Goal: Task Accomplishment & Management: Manage account settings

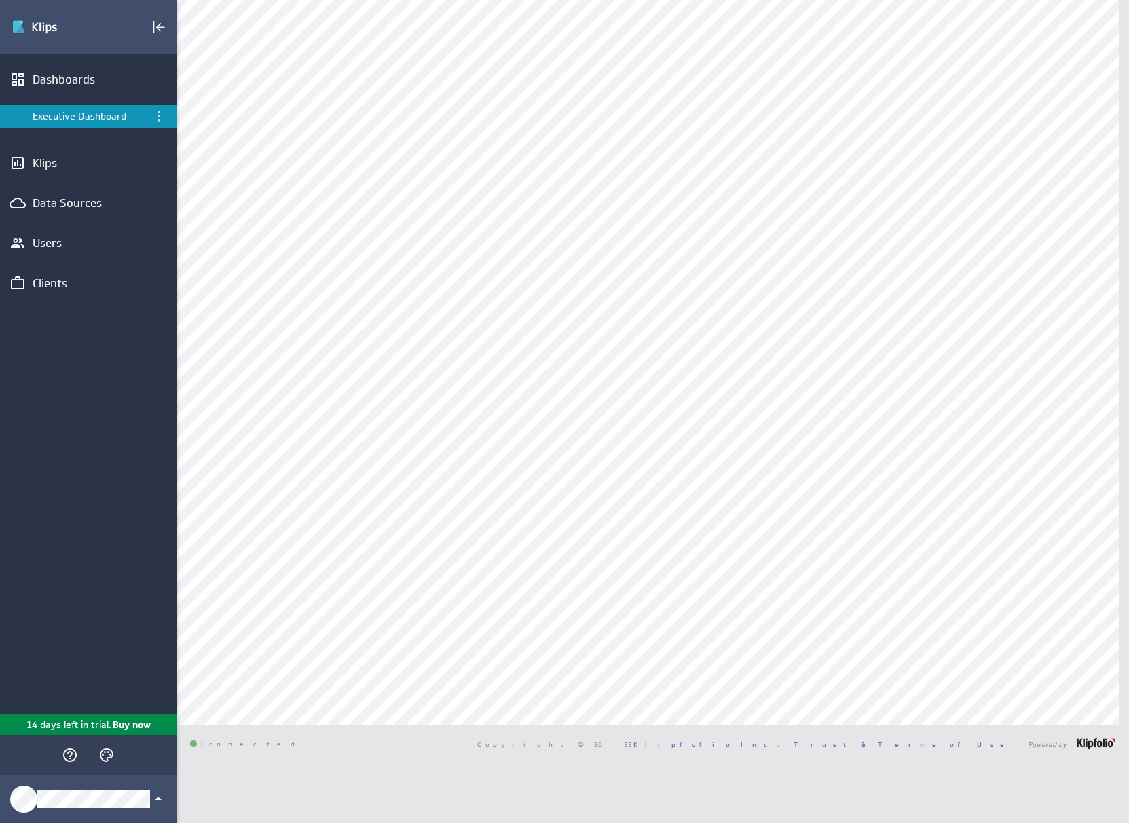
drag, startPoint x: 449, startPoint y: 766, endPoint x: 449, endPoint y: 758, distance: 8.2
click at [449, 762] on div "Connected Copyright © 2025 Klipfolio Inc. Trust & Terms of Use Powered by" at bounding box center [653, 743] width 952 height 38
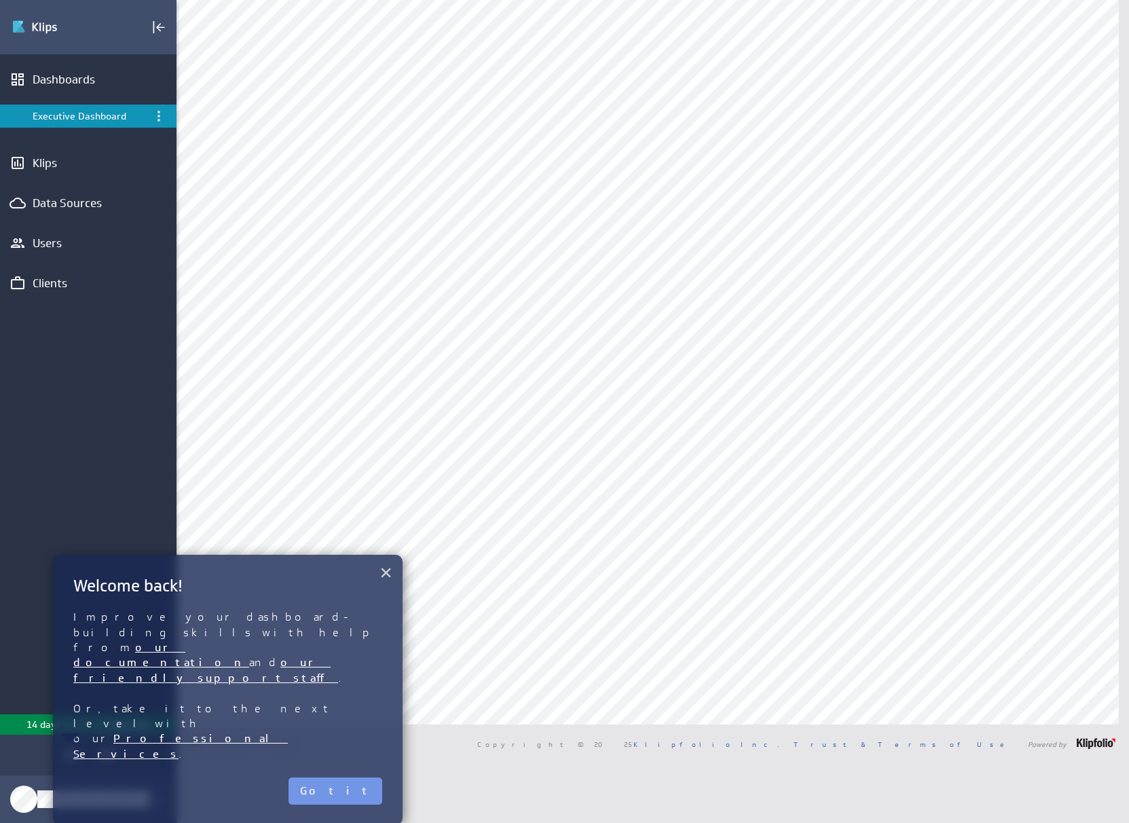
click at [386, 573] on button "×" at bounding box center [385, 572] width 13 height 27
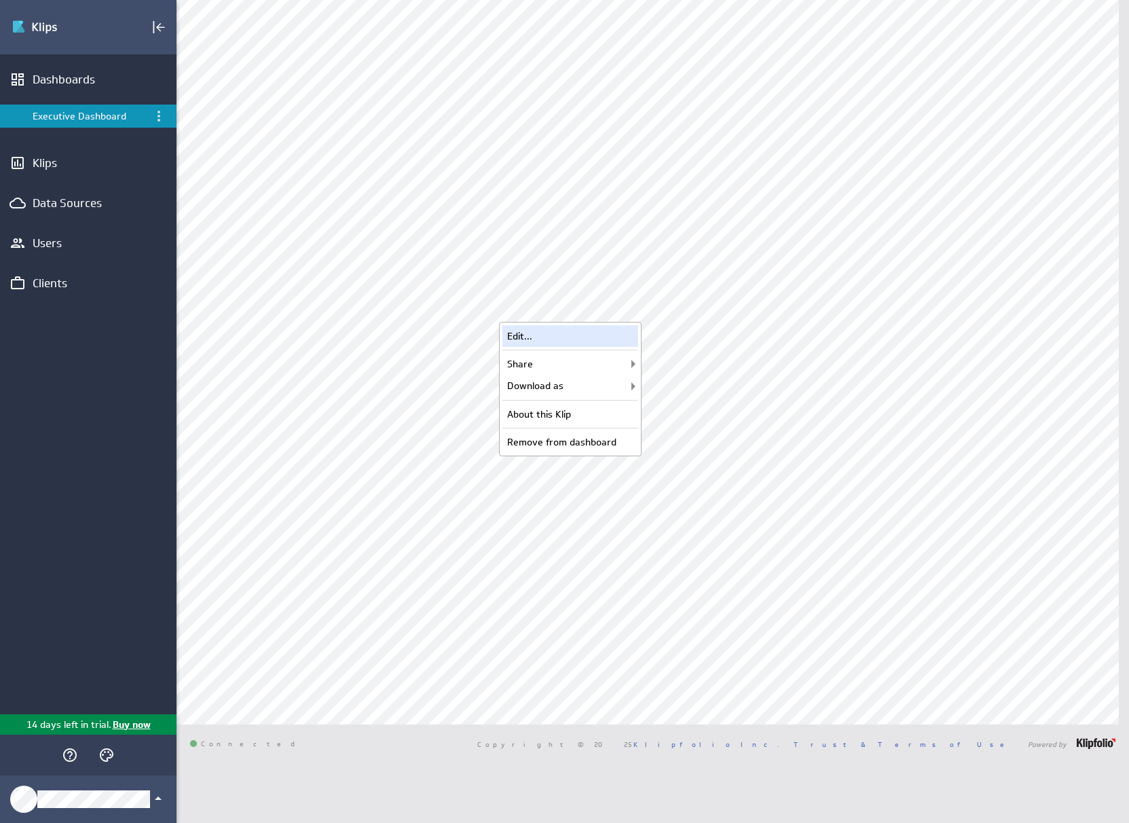
click at [620, 341] on div "Edit..." at bounding box center [570, 336] width 136 height 22
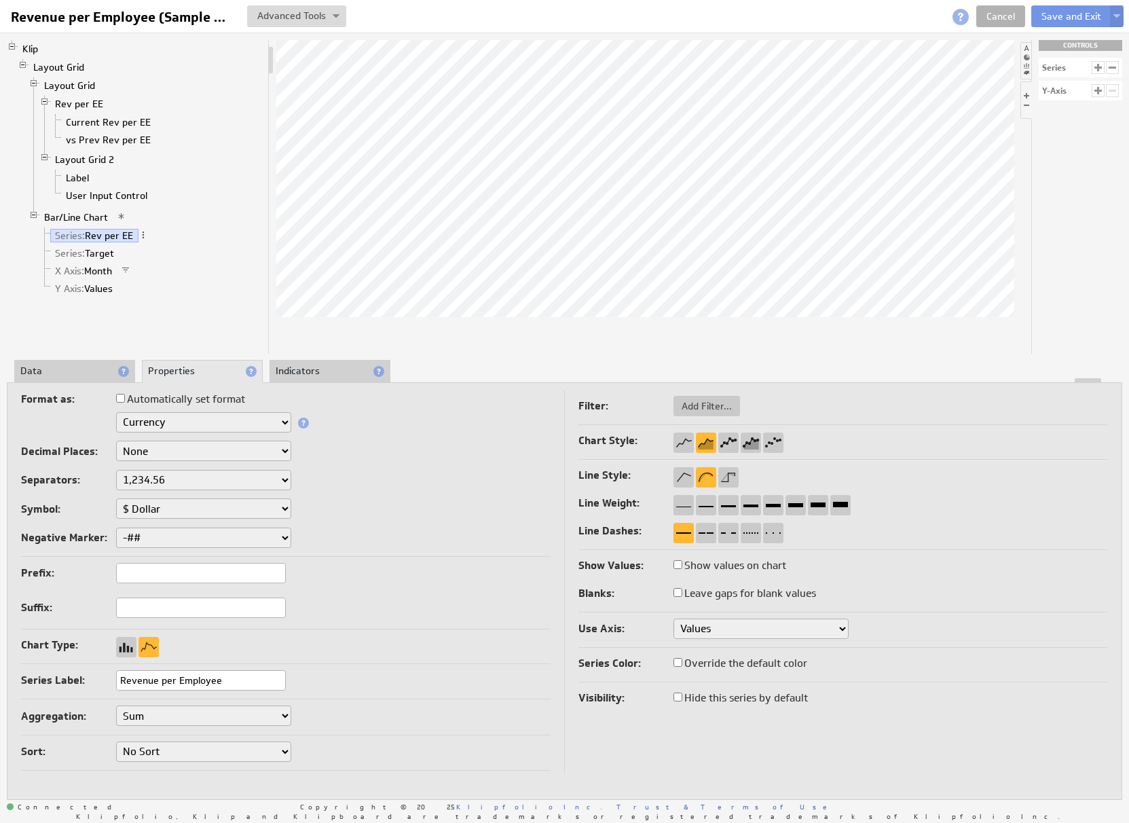
click at [230, 686] on input "Revenue per Employee" at bounding box center [201, 680] width 170 height 20
paste input "Misconduct cases tracked & acted on"
type input "Misconduct cases tracked & acted on"
click at [1075, 14] on button "Save and Exit" at bounding box center [1071, 16] width 80 height 22
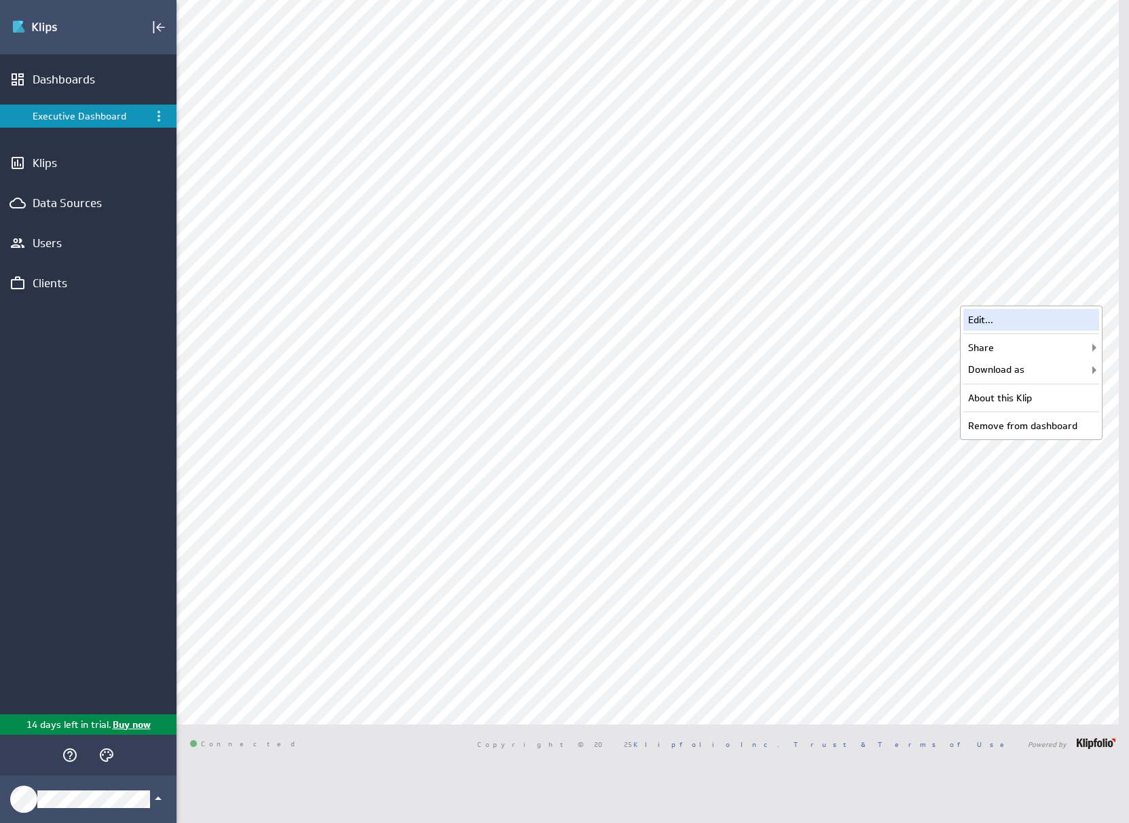
click at [1079, 322] on div "Edit..." at bounding box center [1031, 320] width 136 height 22
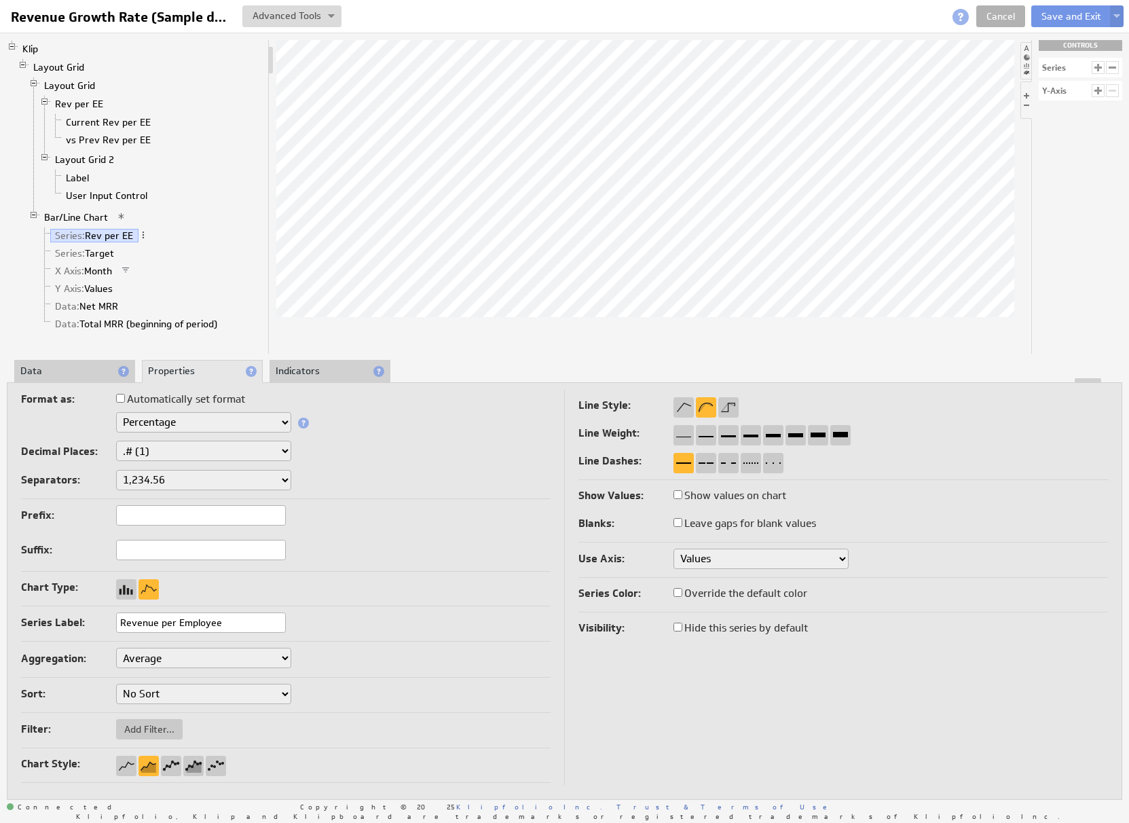
click at [241, 623] on input "Revenue per Employee" at bounding box center [201, 622] width 170 height 20
paste input "Policies advanced/passed"
type input "Policies advanced/passed"
click at [1061, 16] on button "Save and Exit" at bounding box center [1071, 16] width 80 height 22
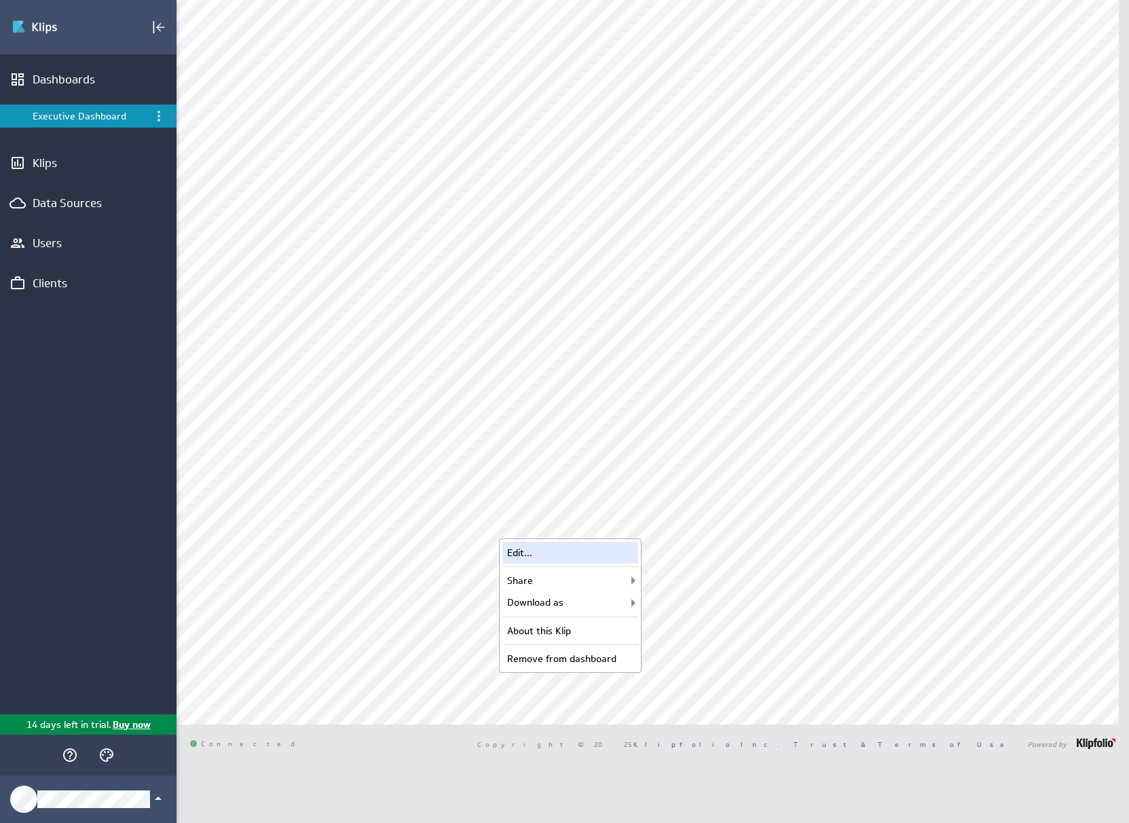
click at [603, 559] on div "Edit..." at bounding box center [570, 553] width 136 height 22
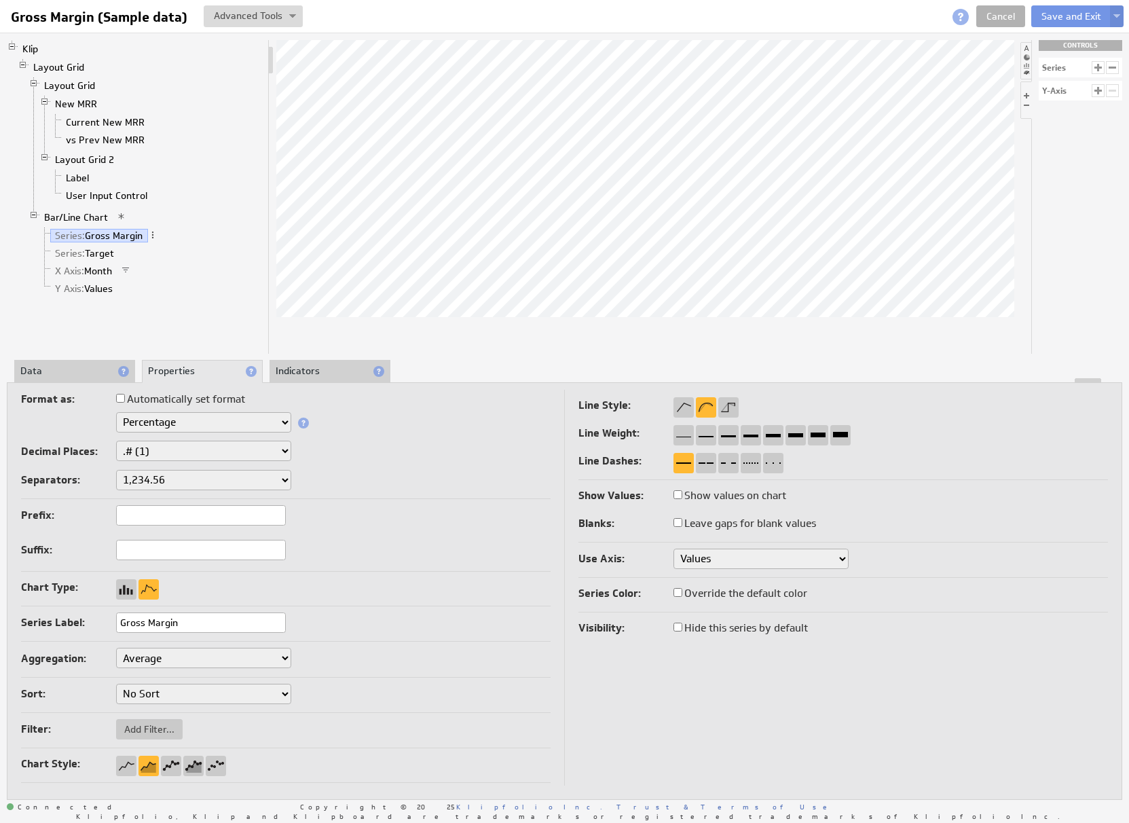
click at [187, 623] on input "Gross Margin" at bounding box center [201, 622] width 170 height 20
paste input "People released pretrial without paying money bail"
type input "People released pretrial without paying money bail"
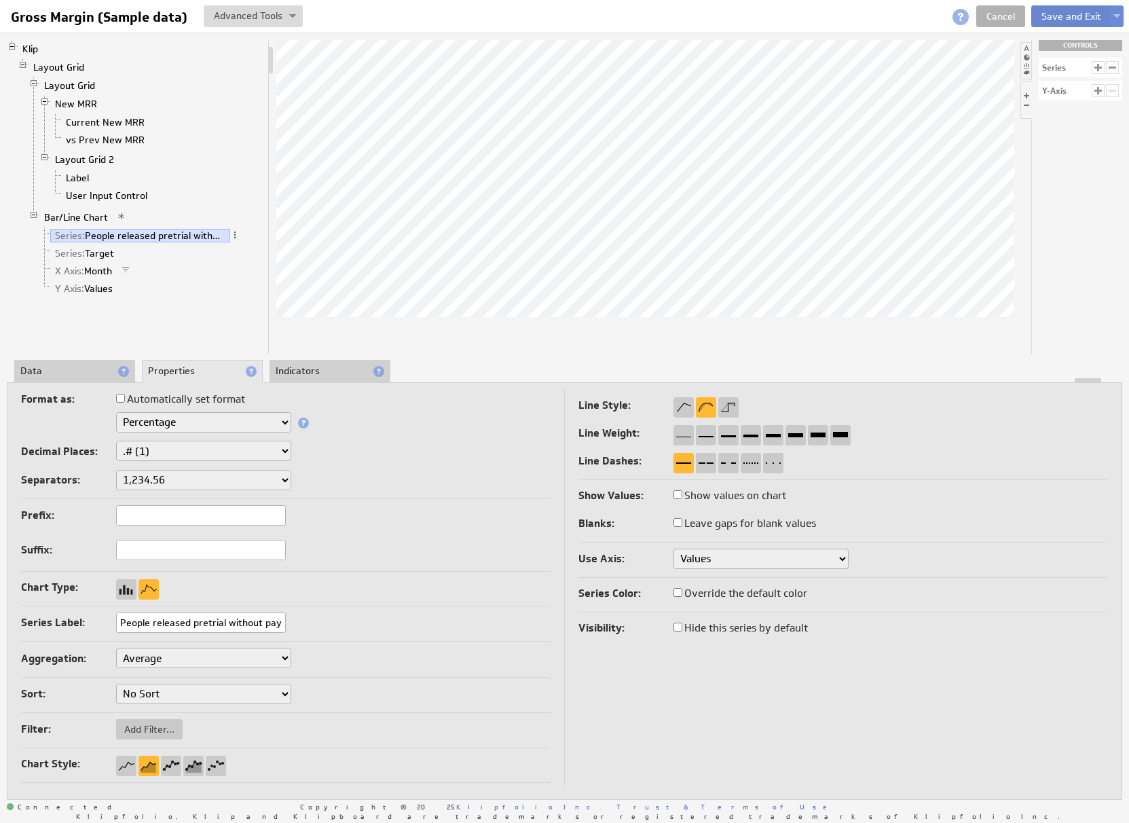
click at [1072, 18] on button "Save and Exit" at bounding box center [1071, 16] width 80 height 22
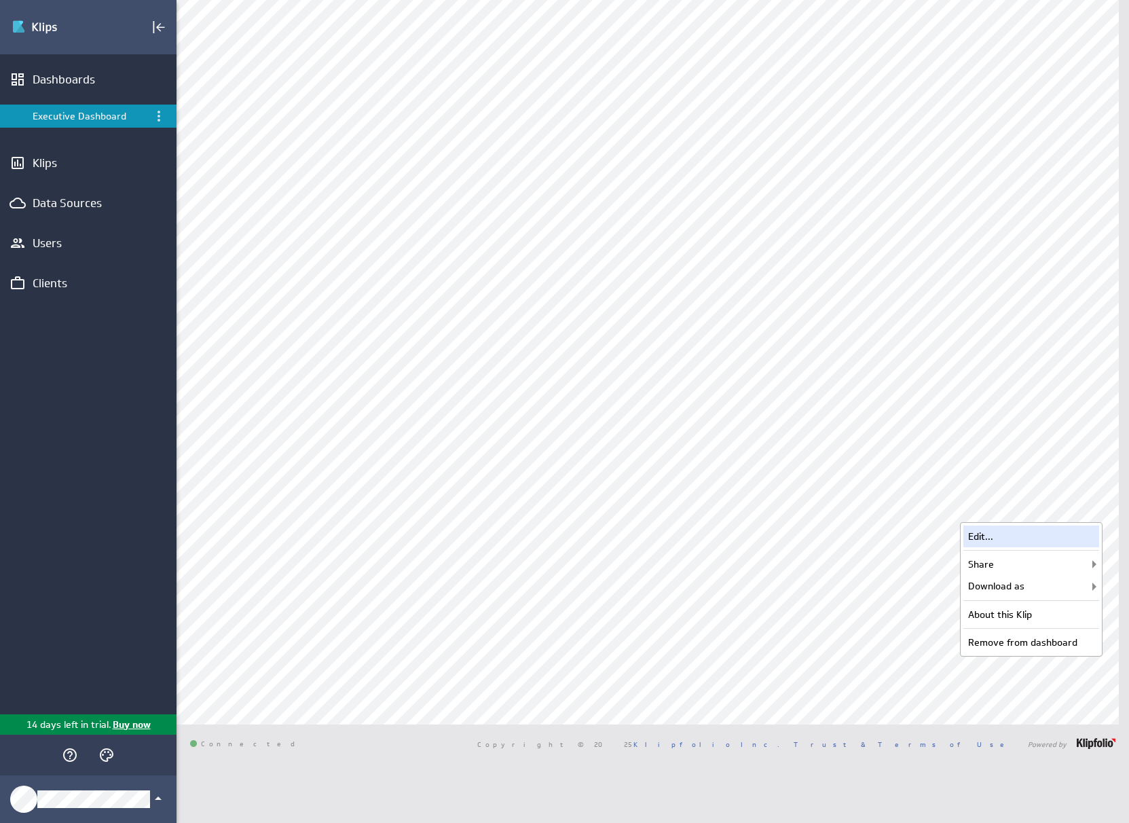
click at [1073, 540] on div "Edit..." at bounding box center [1031, 536] width 136 height 22
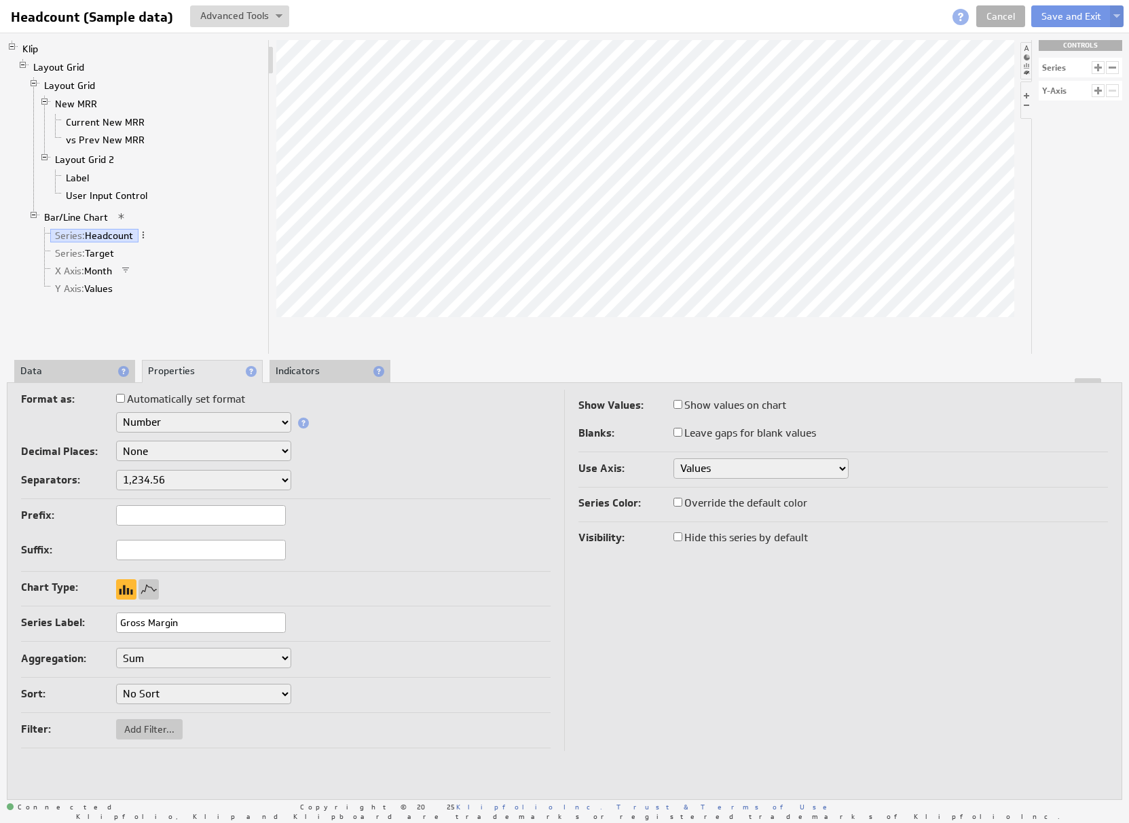
click at [225, 634] on div "Series Label: Gross Margin" at bounding box center [286, 623] width 530 height 22
click at [227, 625] on input "Gross Margin" at bounding box center [201, 622] width 170 height 20
paste input "Active chapters/partners engaged"
type input "Active chapters/partners engaged"
drag, startPoint x: 653, startPoint y: 651, endPoint x: 783, endPoint y: 345, distance: 332.5
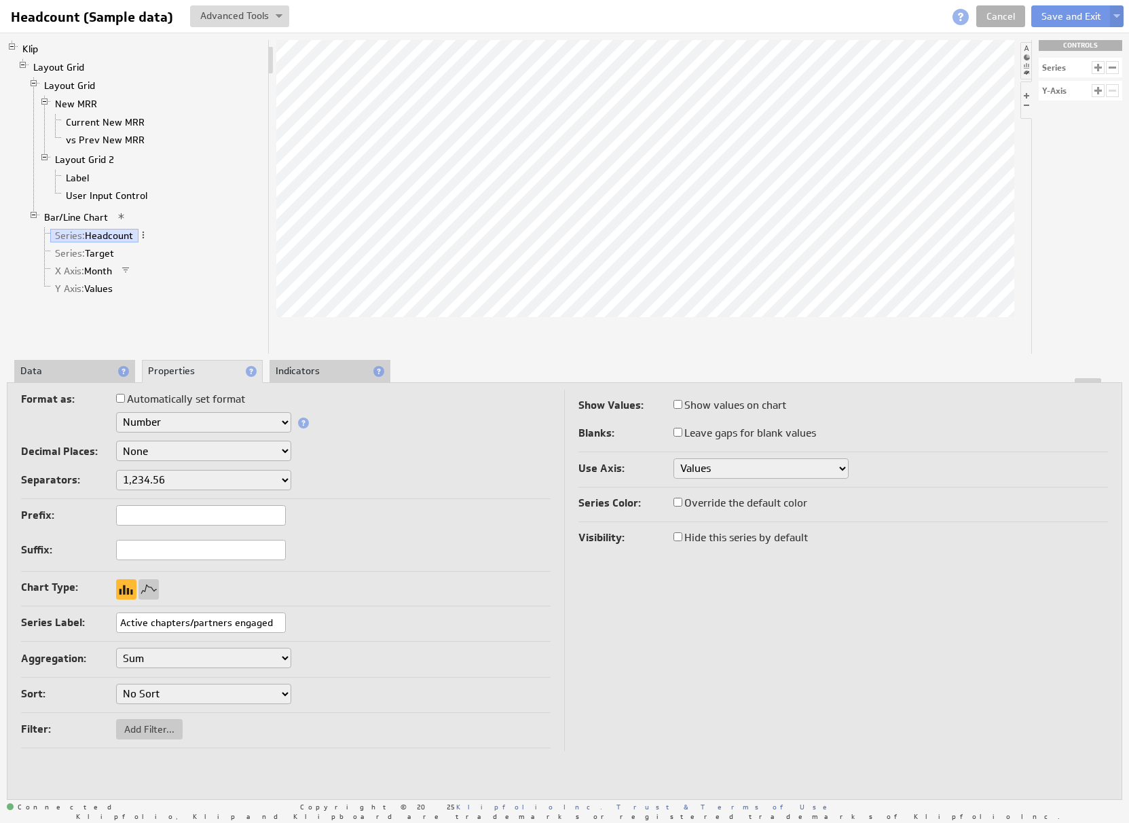
click at [655, 652] on td "Show Values: Show values on chart Value Size: Small Medium Large Blanks: Leave …" at bounding box center [837, 571] width 544 height 362
click at [1050, 22] on button "Save and Exit" at bounding box center [1071, 16] width 80 height 22
